Goal: Task Accomplishment & Management: Manage account settings

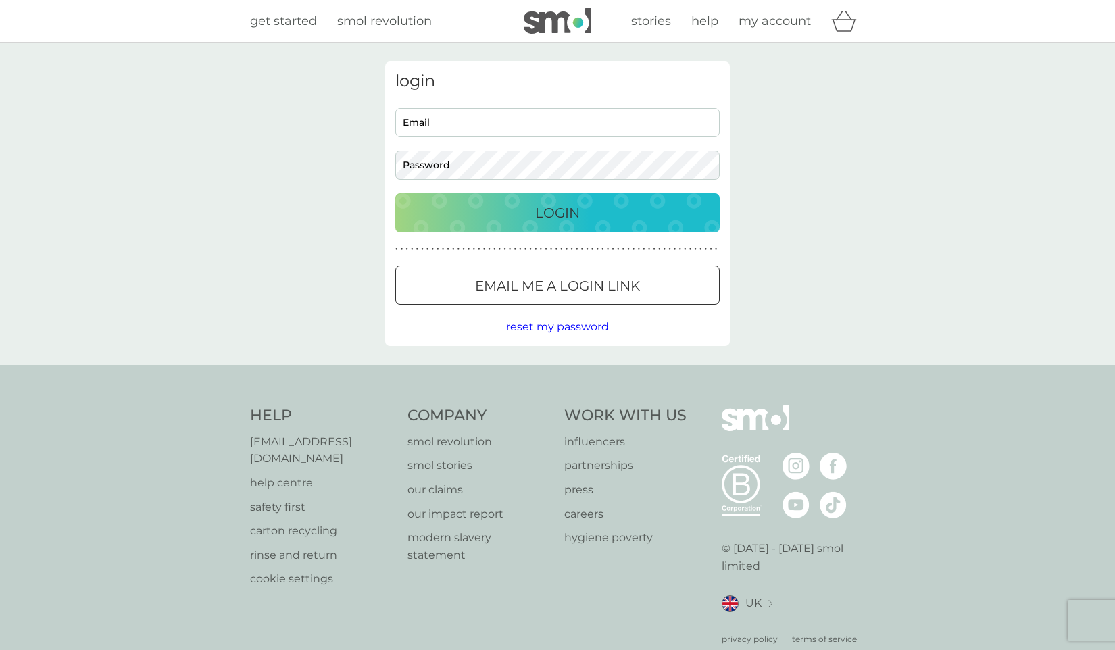
type input "ruslan.nazarets@gmail.com"
click at [552, 214] on p "Login" at bounding box center [557, 213] width 45 height 22
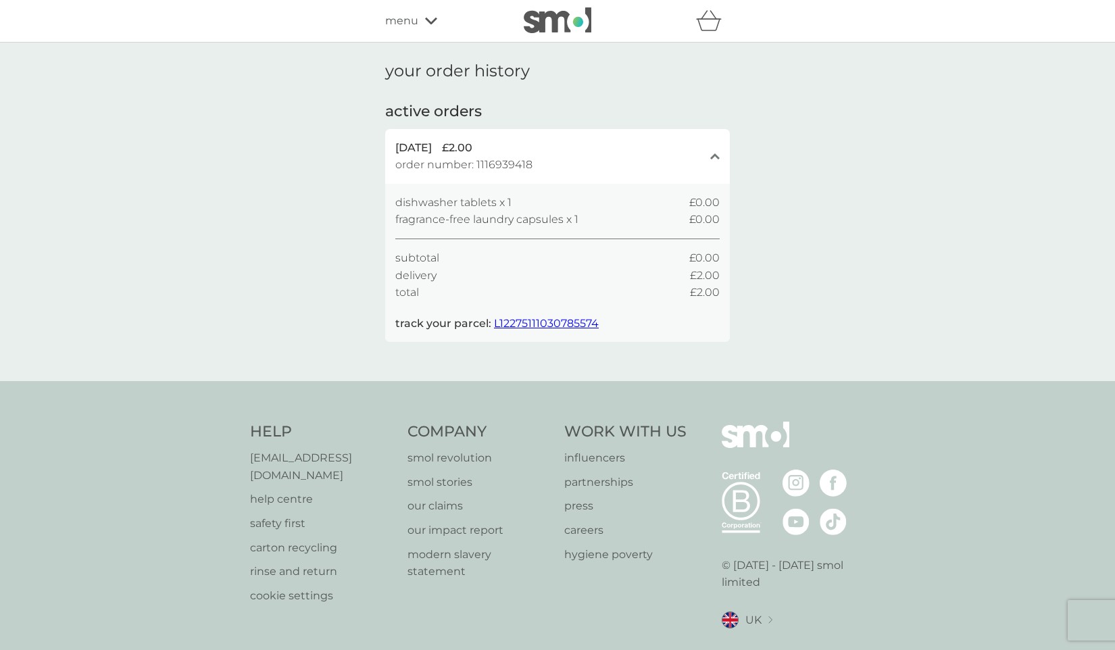
click at [431, 22] on icon at bounding box center [431, 21] width 12 height 7
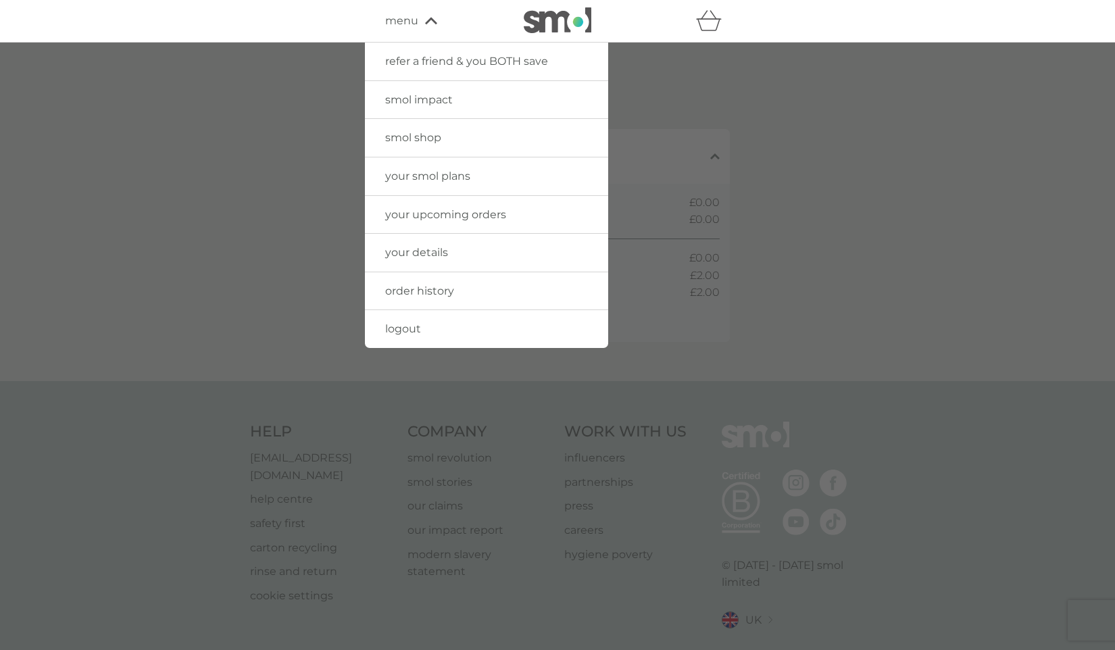
click at [449, 218] on span "your upcoming orders" at bounding box center [445, 214] width 121 height 13
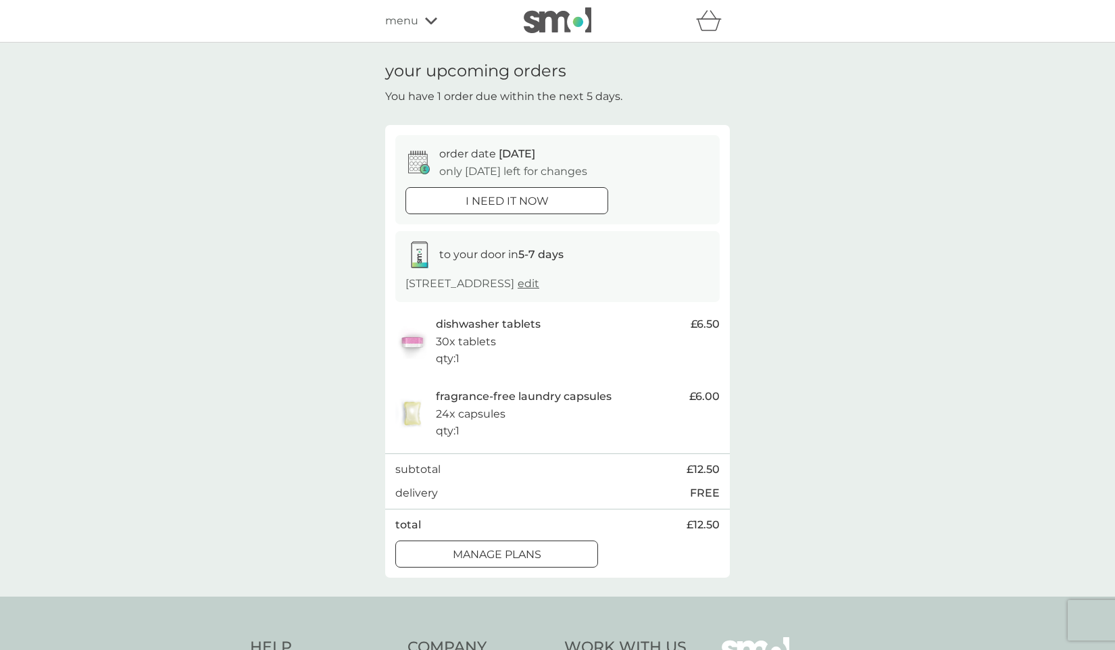
click at [540, 550] on p "manage plans" at bounding box center [497, 555] width 88 height 18
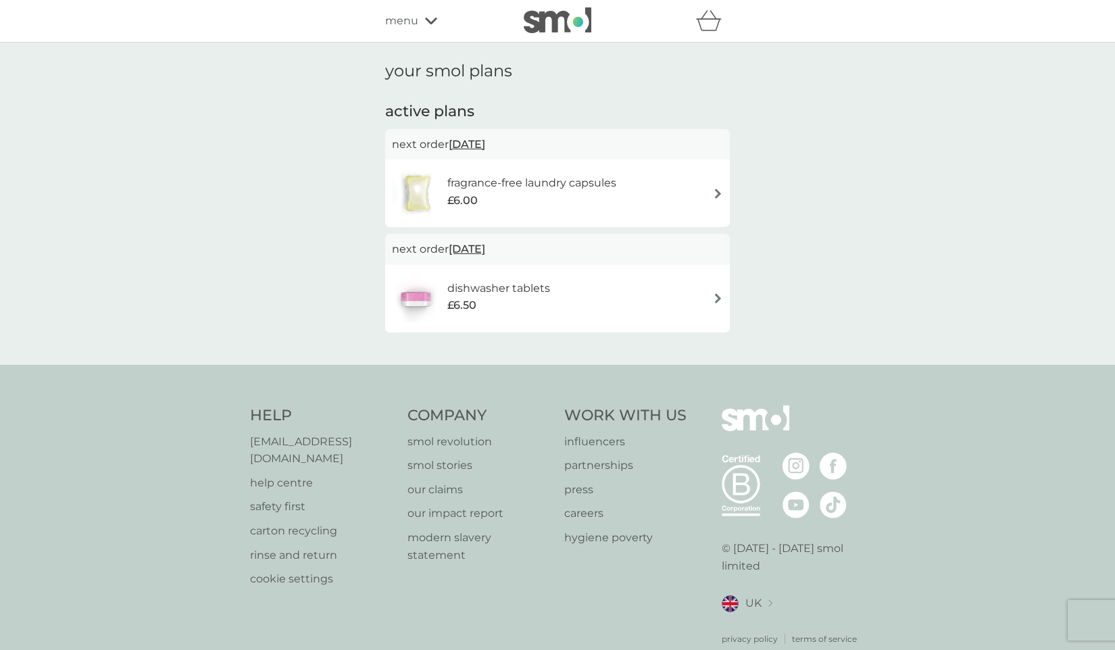
click at [676, 292] on div "dishwasher tablets £6.50" at bounding box center [557, 298] width 331 height 47
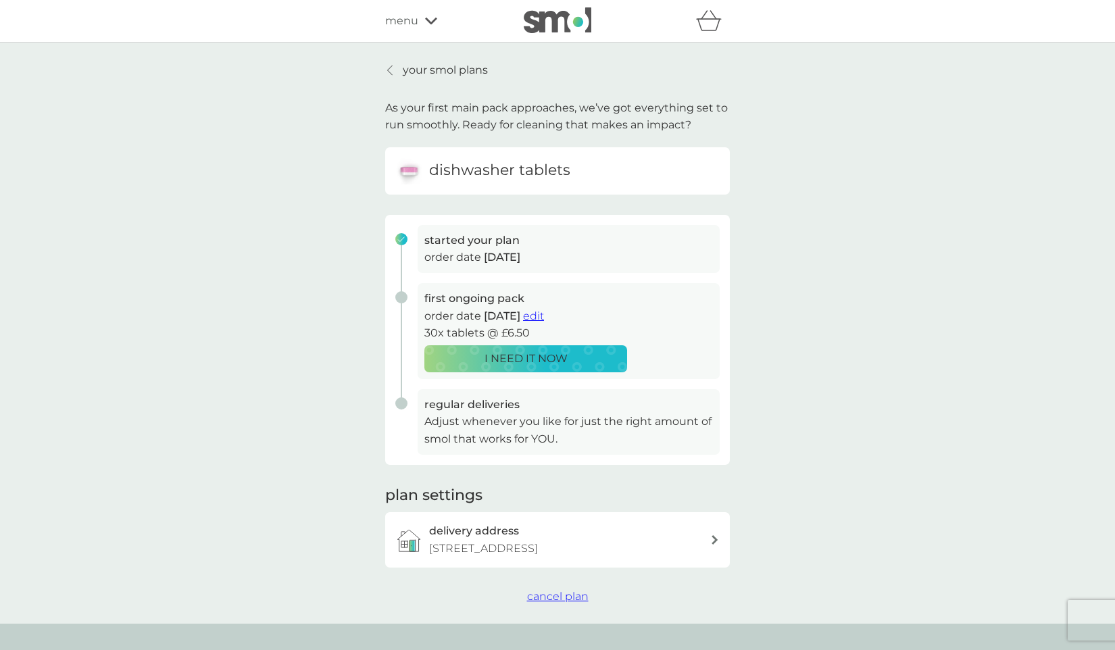
click at [567, 596] on span "cancel plan" at bounding box center [557, 596] width 61 height 13
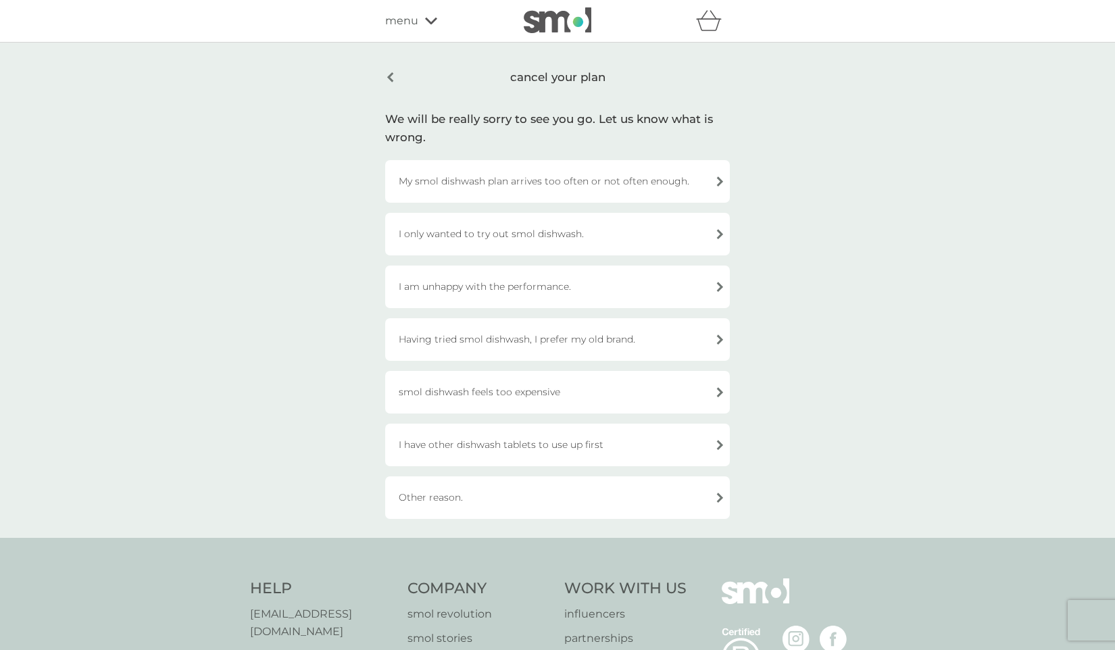
click at [712, 340] on div "Having tried smol dishwash, I prefer my old brand." at bounding box center [557, 339] width 345 height 43
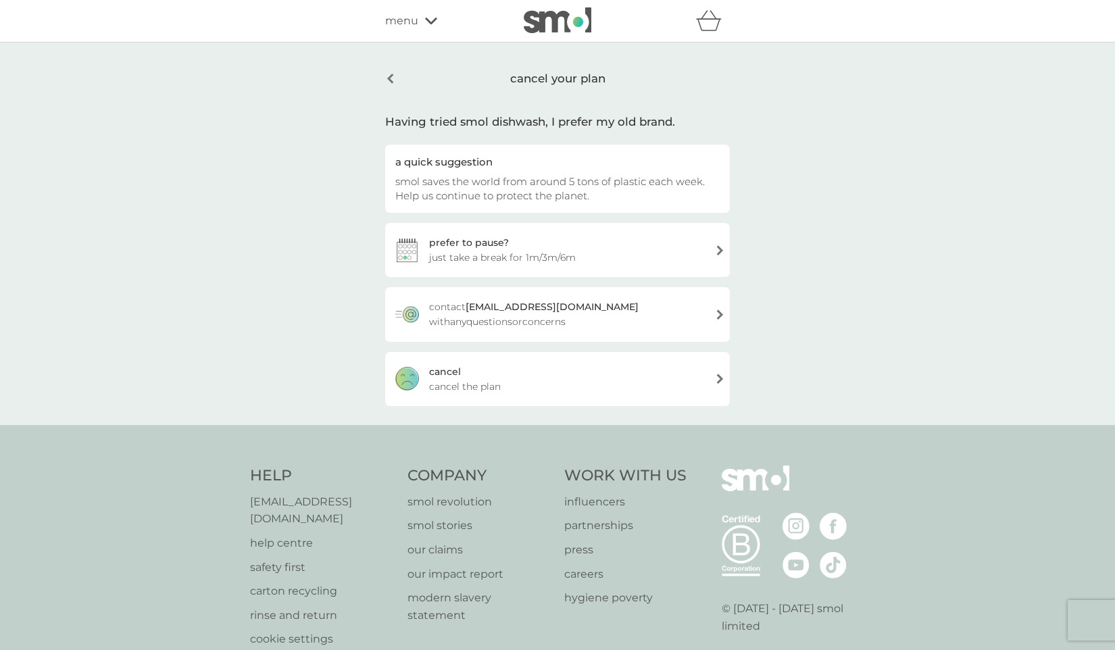
click at [705, 370] on div "cancel cancel the plan" at bounding box center [557, 379] width 345 height 54
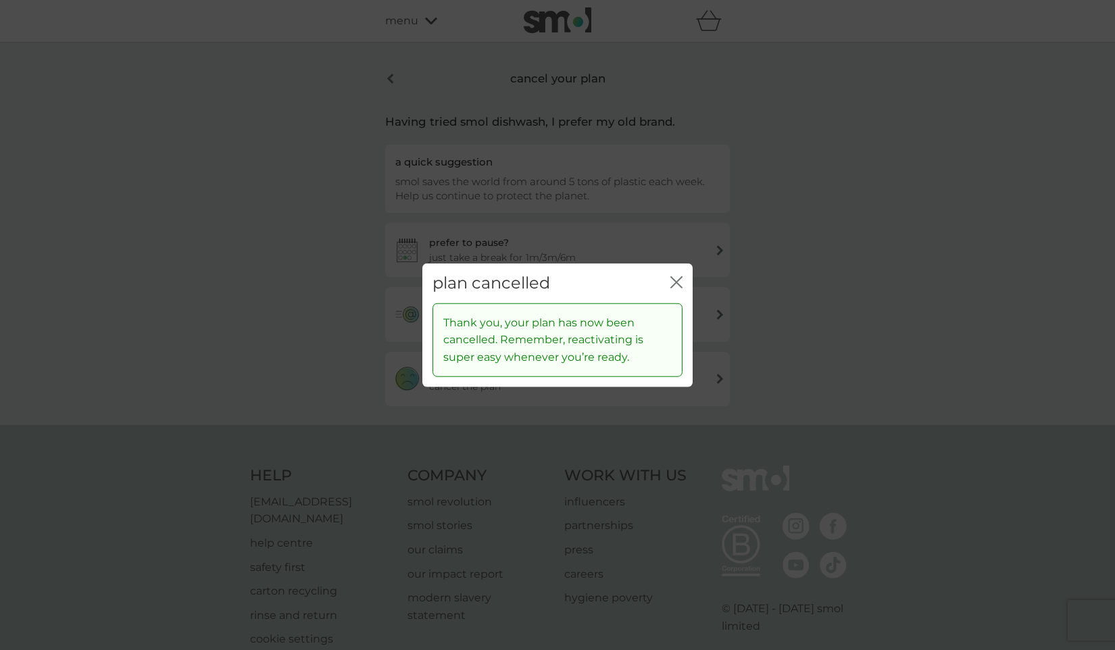
click at [676, 277] on icon "close" at bounding box center [676, 282] width 12 height 12
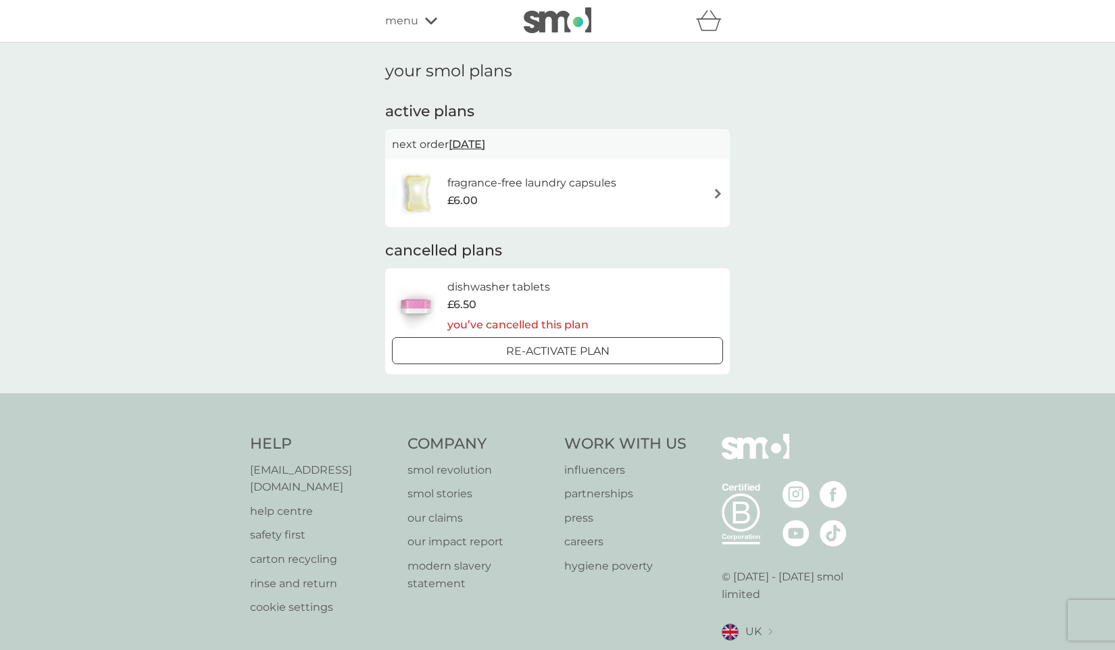
click at [704, 187] on div "fragrance-free laundry capsules £6.00" at bounding box center [557, 193] width 331 height 47
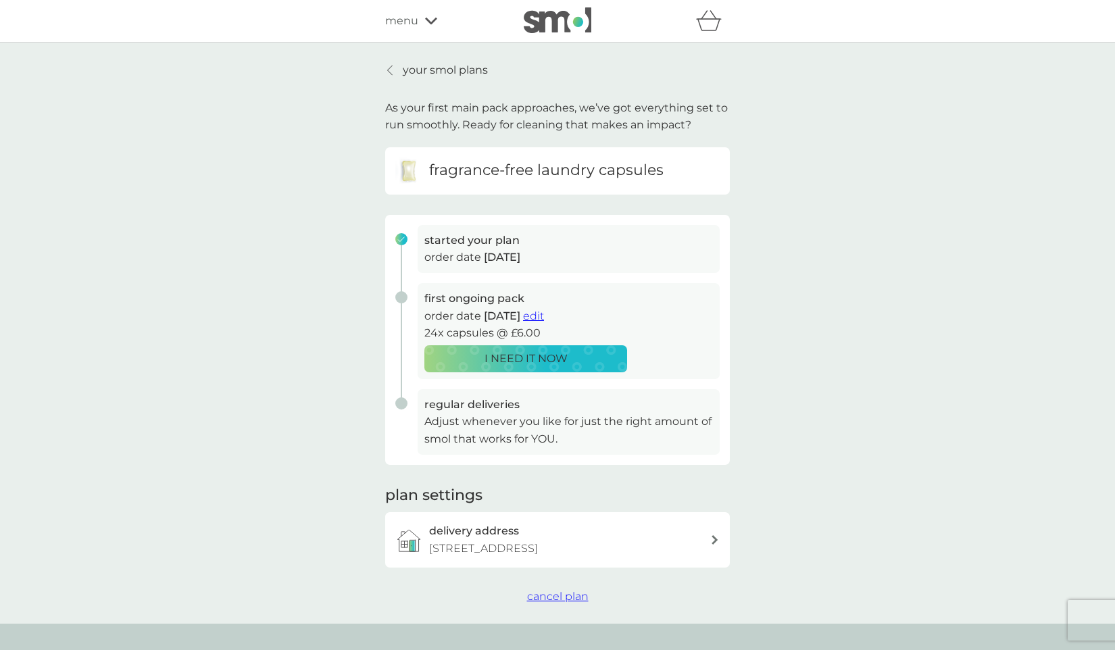
click at [551, 594] on span "cancel plan" at bounding box center [557, 596] width 61 height 13
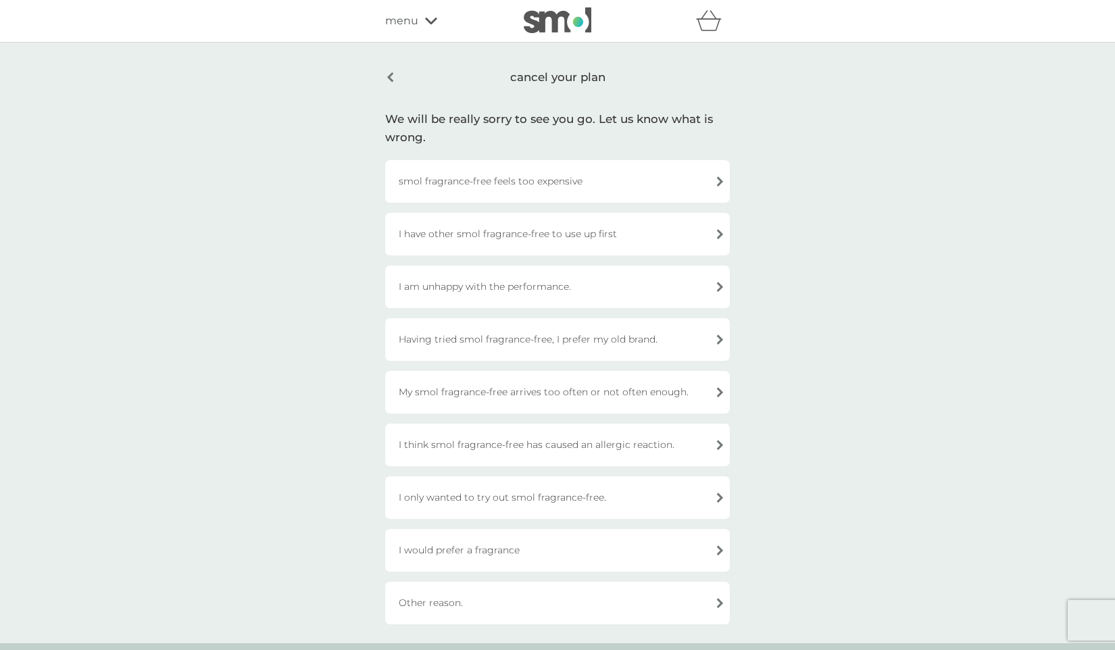
click at [666, 341] on div "Having tried smol fragrance-free, I prefer my old brand." at bounding box center [557, 339] width 345 height 43
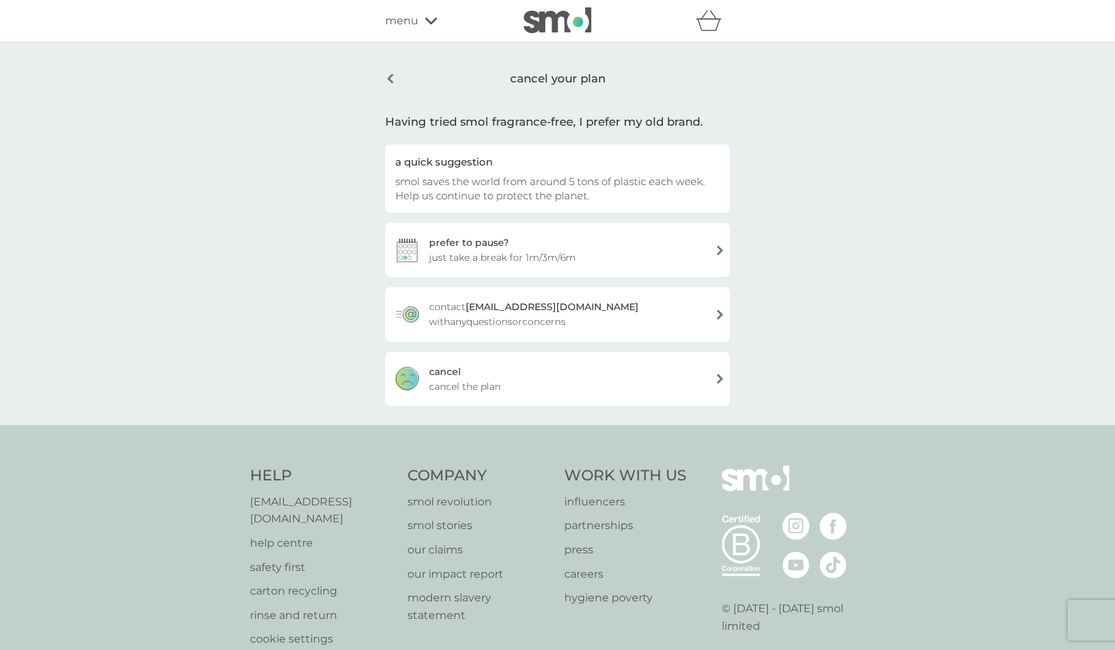
click at [684, 381] on div "cancel cancel the plan" at bounding box center [557, 379] width 345 height 54
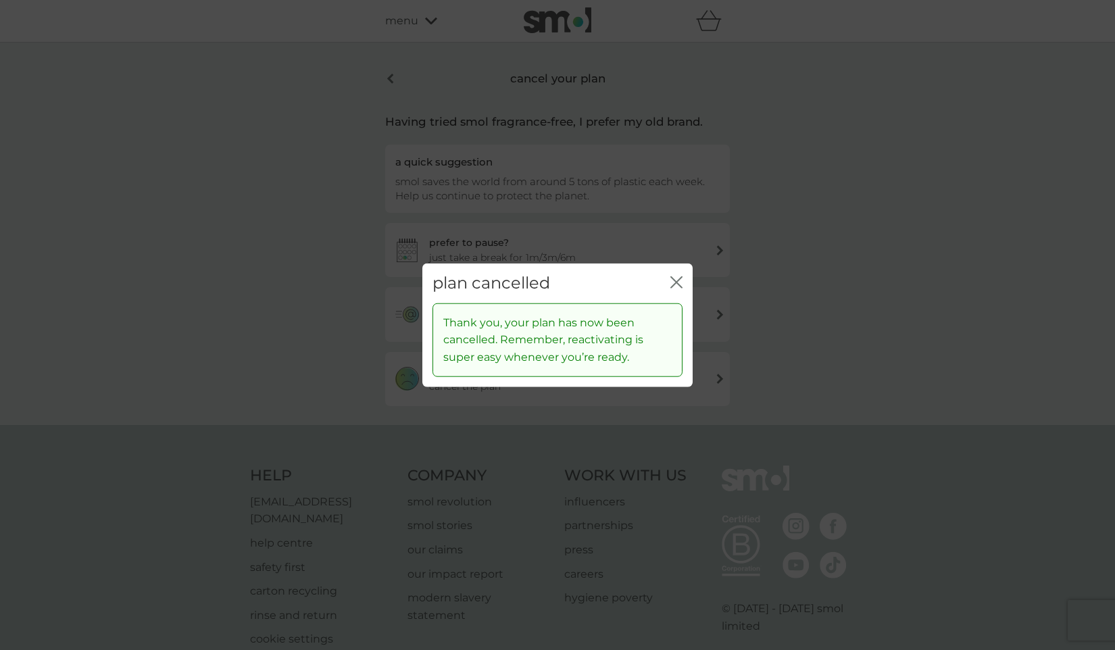
click at [673, 282] on icon "close" at bounding box center [676, 282] width 12 height 12
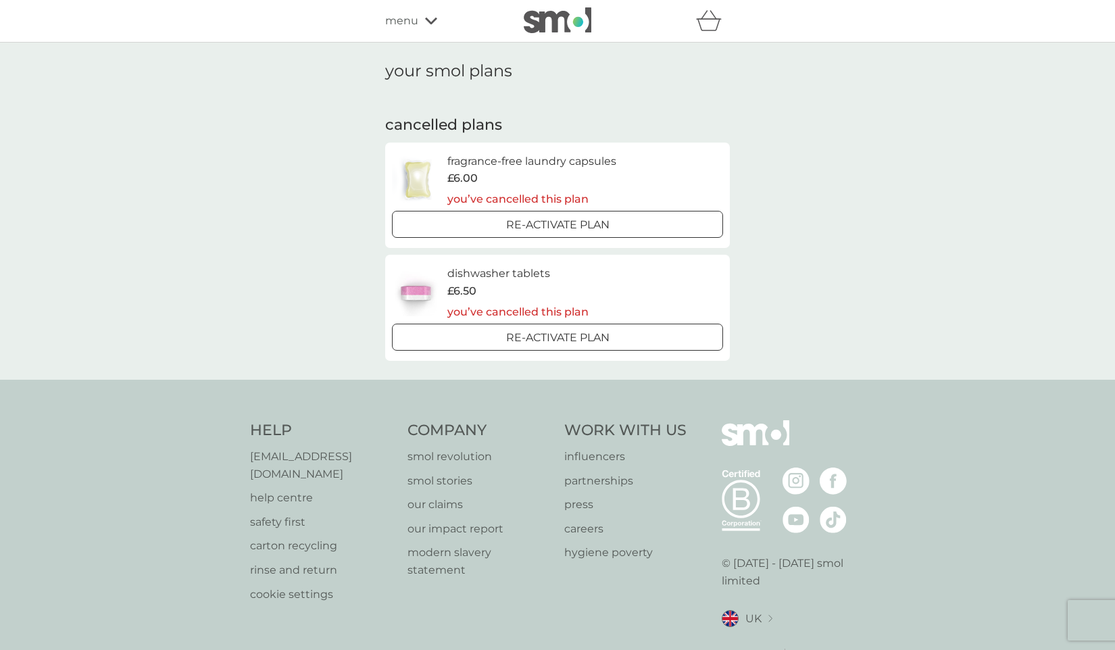
click at [421, 19] on div "menu" at bounding box center [442, 21] width 115 height 18
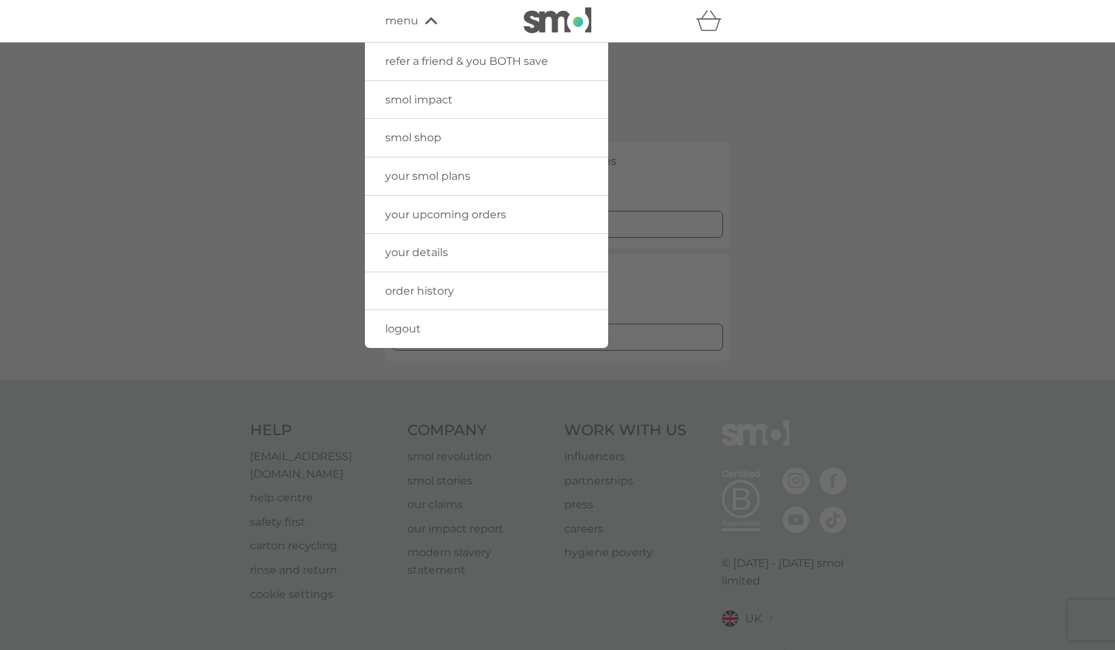
click at [433, 286] on span "order history" at bounding box center [419, 290] width 69 height 13
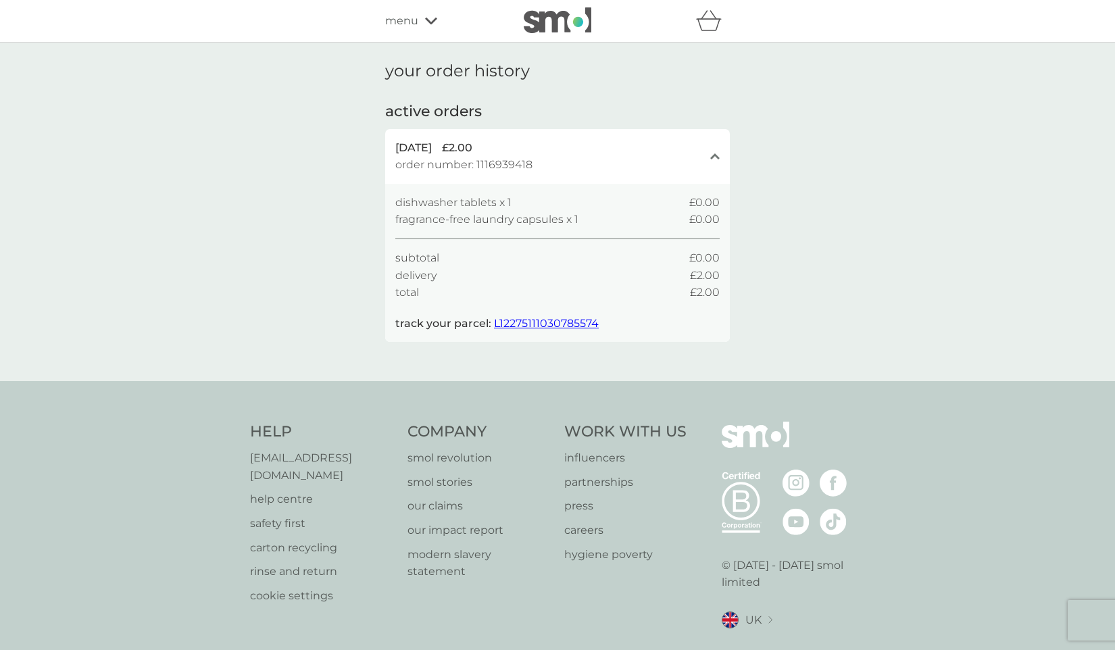
click at [424, 23] on div "menu" at bounding box center [442, 21] width 115 height 18
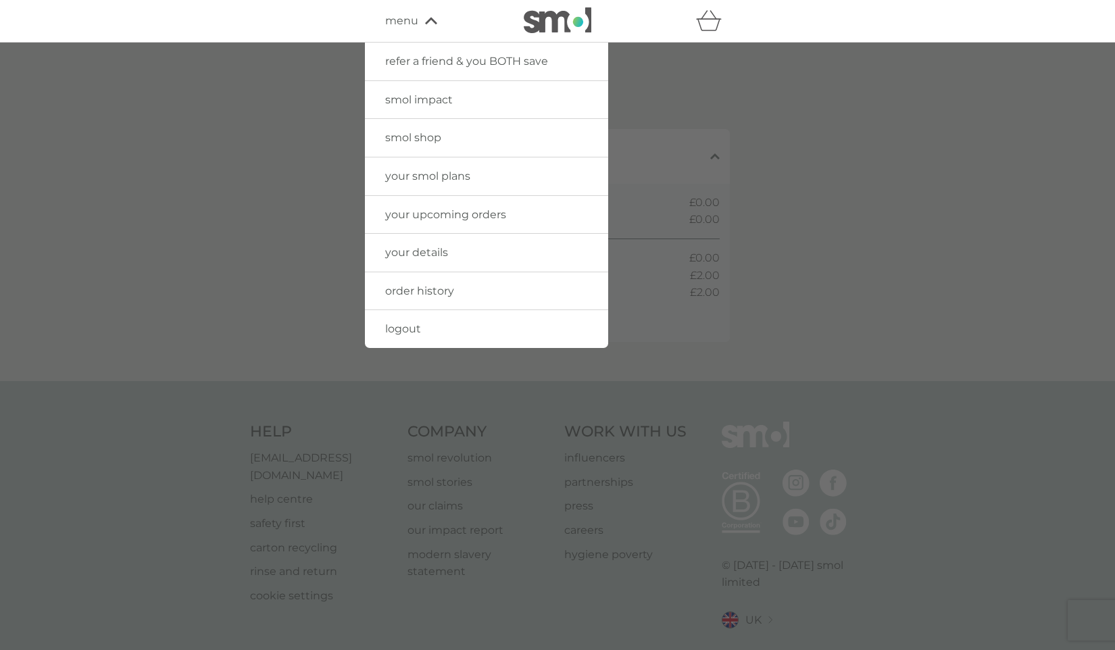
click at [460, 211] on span "your upcoming orders" at bounding box center [445, 214] width 121 height 13
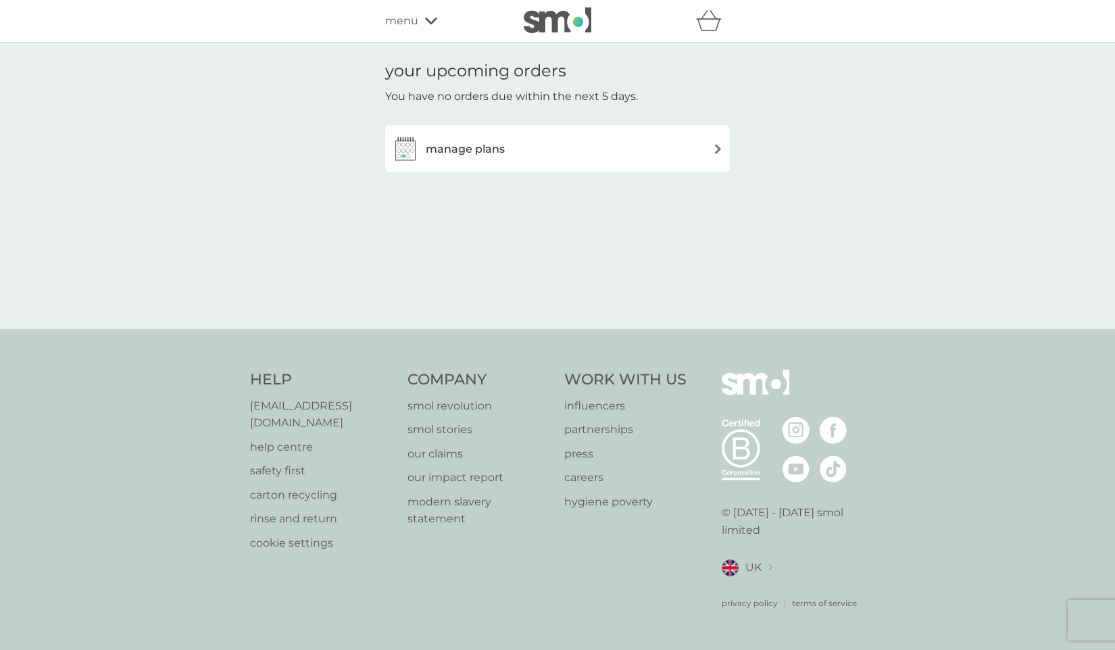
click at [535, 151] on div "manage plans" at bounding box center [557, 148] width 331 height 27
click at [340, 141] on div "your upcoming orders You have no orders due within the next 5 days. manage plans" at bounding box center [557, 186] width 1115 height 286
